Goal: Task Accomplishment & Management: Manage account settings

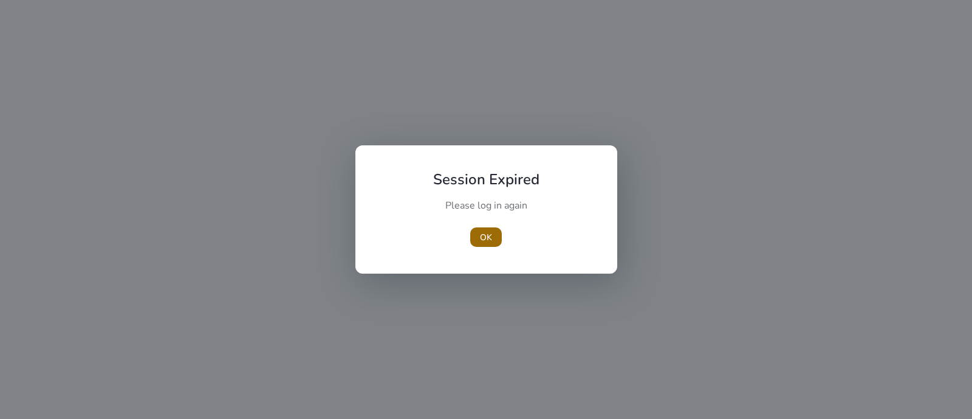
click at [486, 241] on span "OK" at bounding box center [486, 237] width 12 height 13
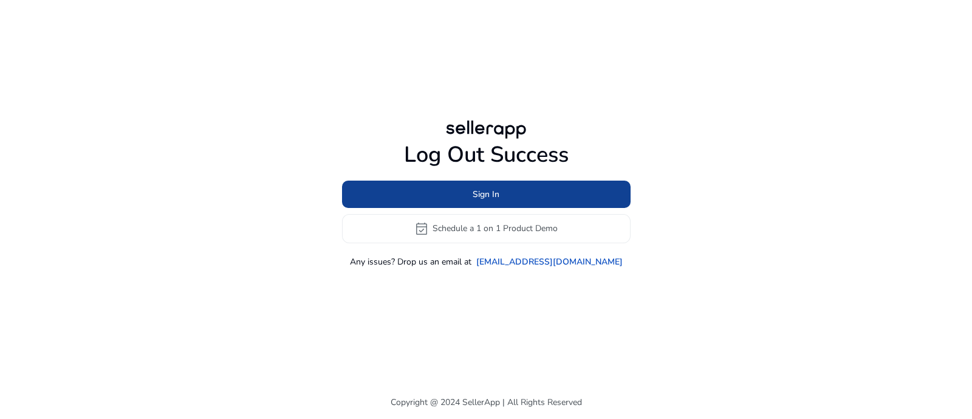
click at [435, 198] on span at bounding box center [486, 193] width 289 height 29
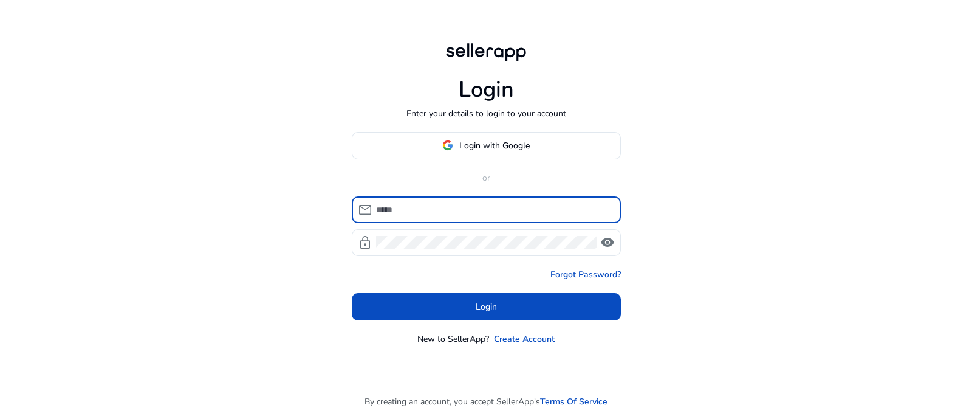
click at [410, 211] on input at bounding box center [493, 209] width 235 height 13
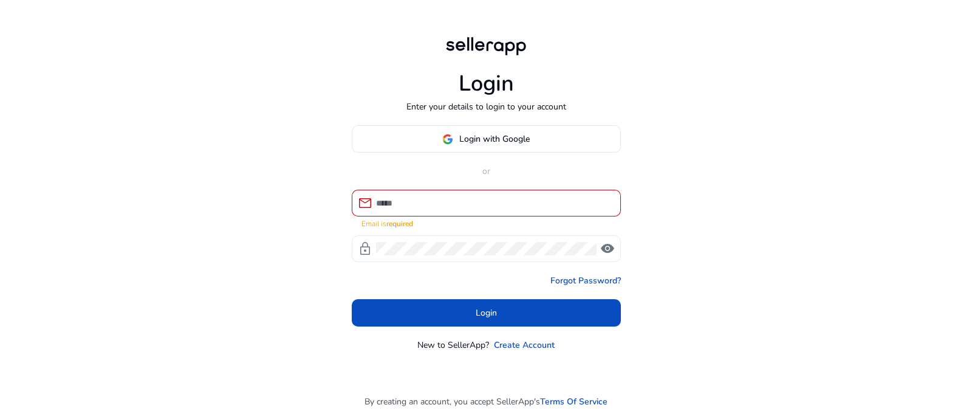
type input "**********"
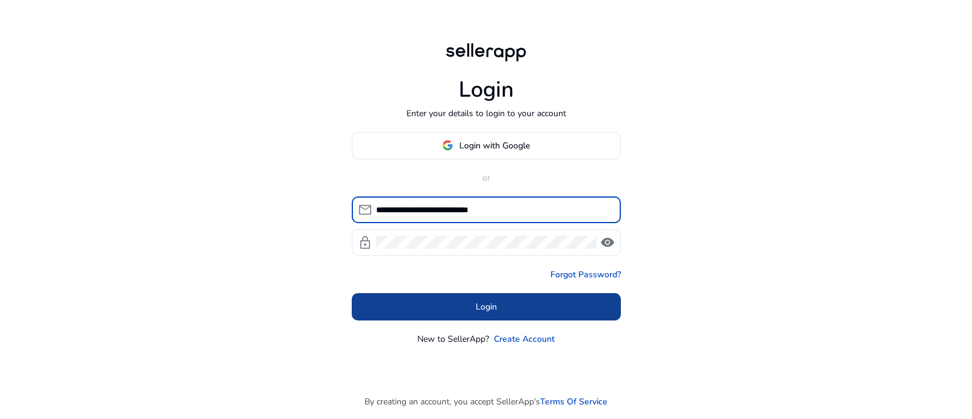
click at [510, 298] on span at bounding box center [486, 306] width 269 height 29
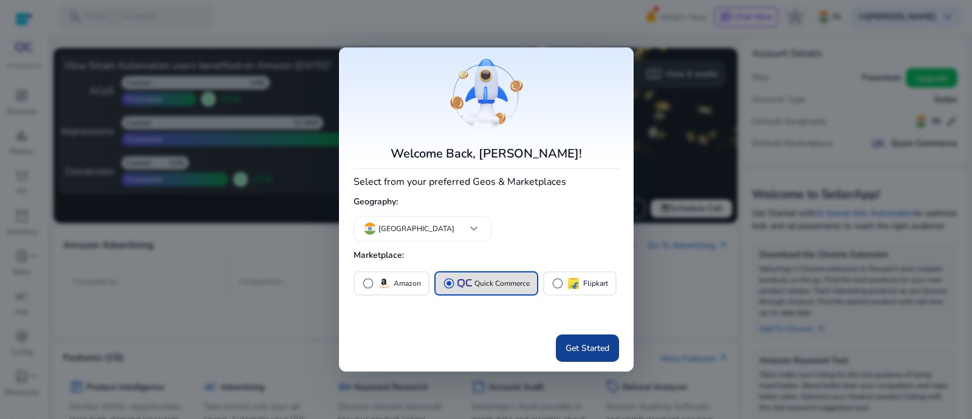
click at [582, 346] on span "Get Started" at bounding box center [588, 348] width 44 height 13
